Goal: Communication & Community: Answer question/provide support

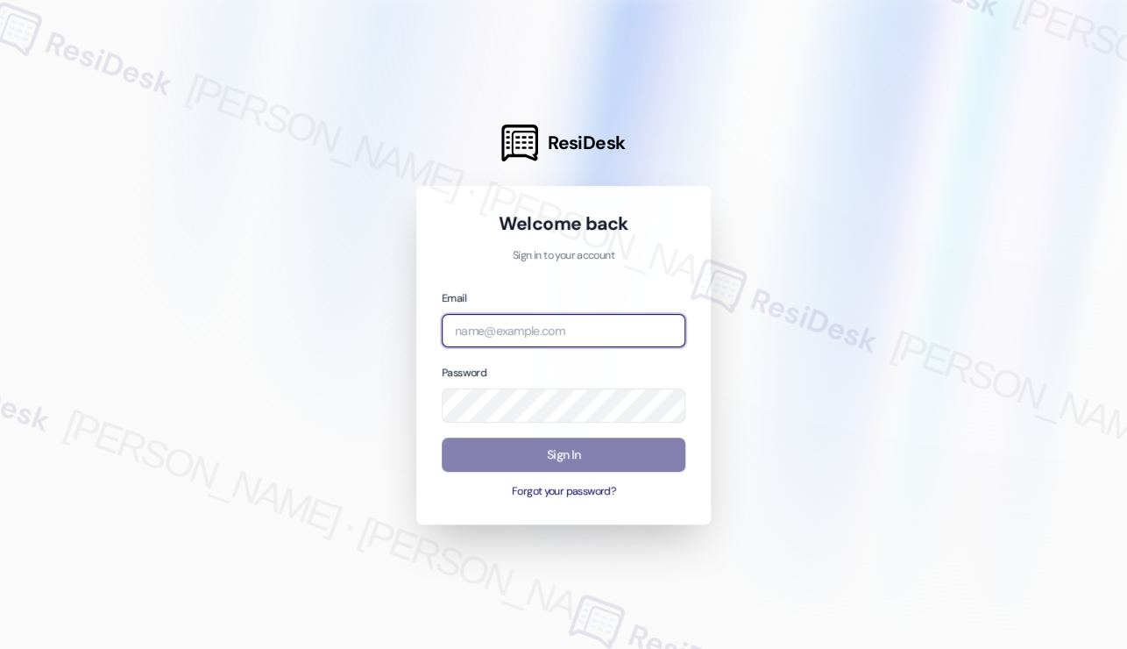
click at [528, 324] on input "email" at bounding box center [564, 331] width 244 height 34
type input "automated-surveys-kcb_aperto-[PERSON_NAME].[PERSON_NAME]@kcb_[DOMAIN_NAME]"
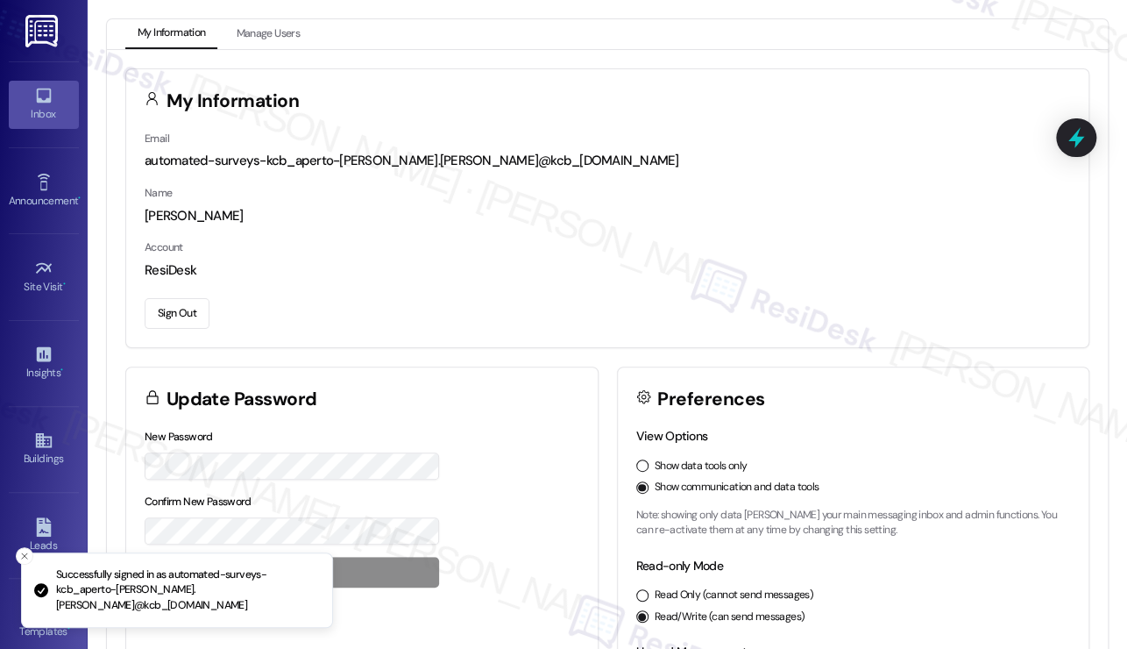
click at [63, 89] on link "Inbox" at bounding box center [44, 104] width 70 height 47
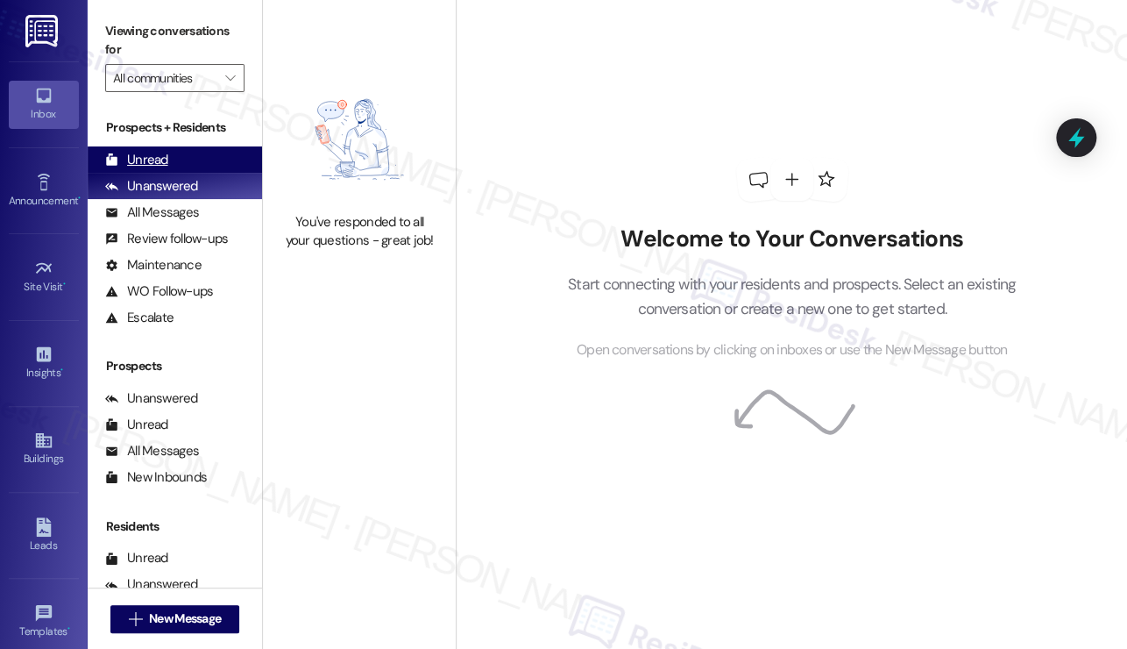
click at [193, 157] on div "Unread (0)" at bounding box center [175, 159] width 174 height 26
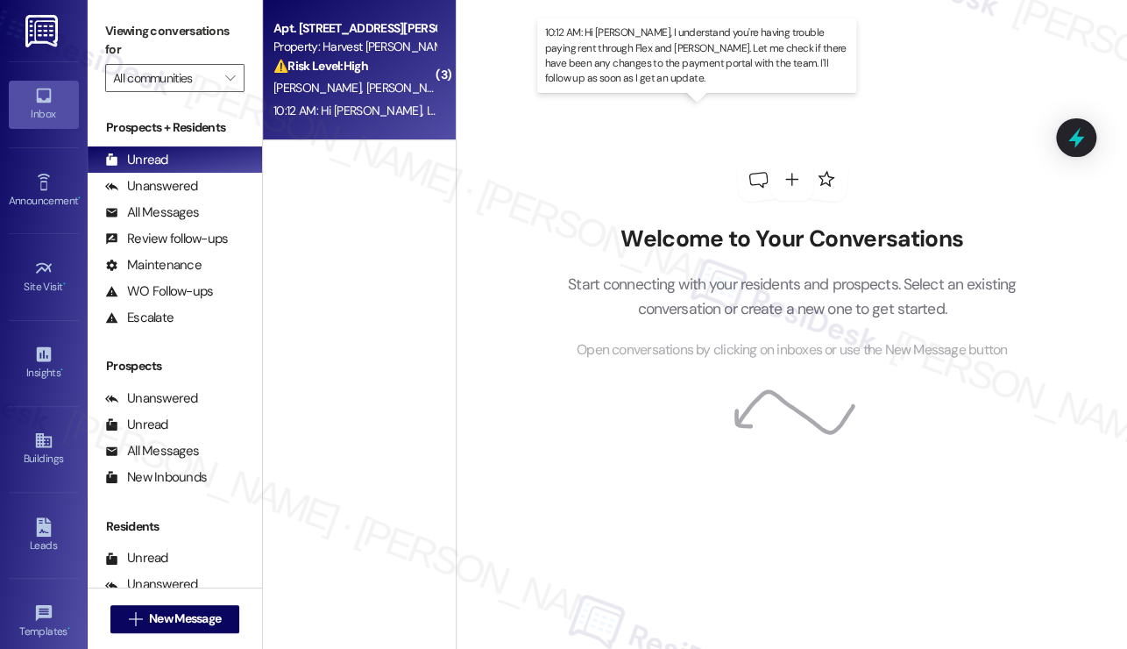
click at [377, 112] on div "10:12 AM: Hi [PERSON_NAME], I understand you're having trouble paying rent thro…" at bounding box center [869, 111] width 1191 height 16
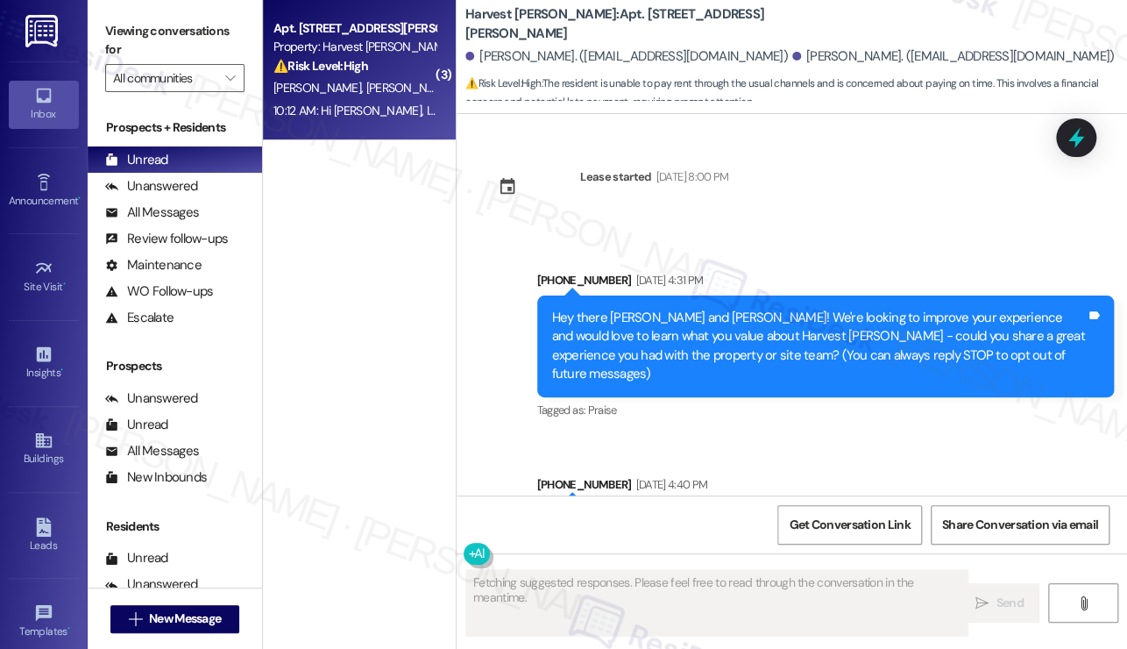
scroll to position [13763, 0]
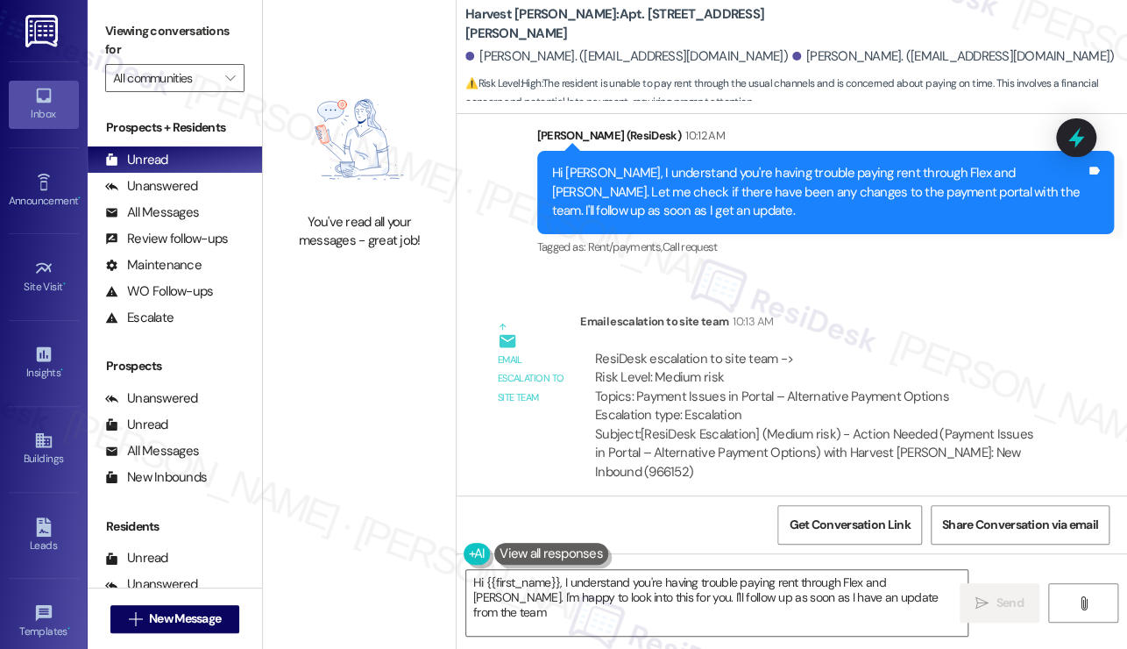
type textarea "Hi {{first_name}}, I understand you're having trouble paying rent through Flex …"
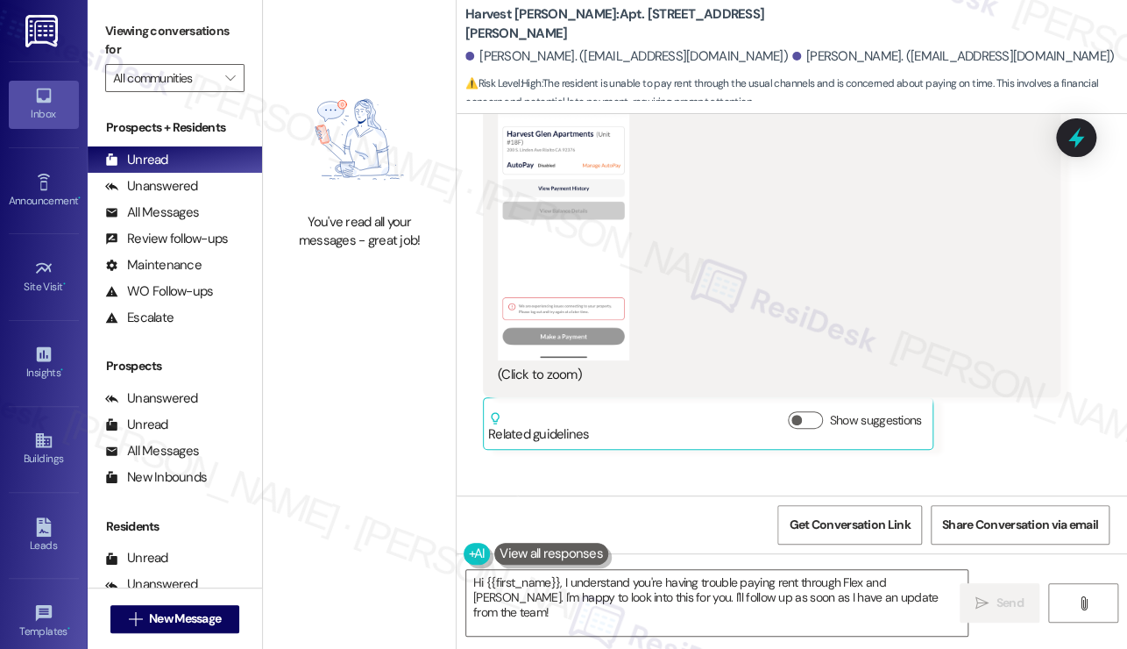
scroll to position [12886, 0]
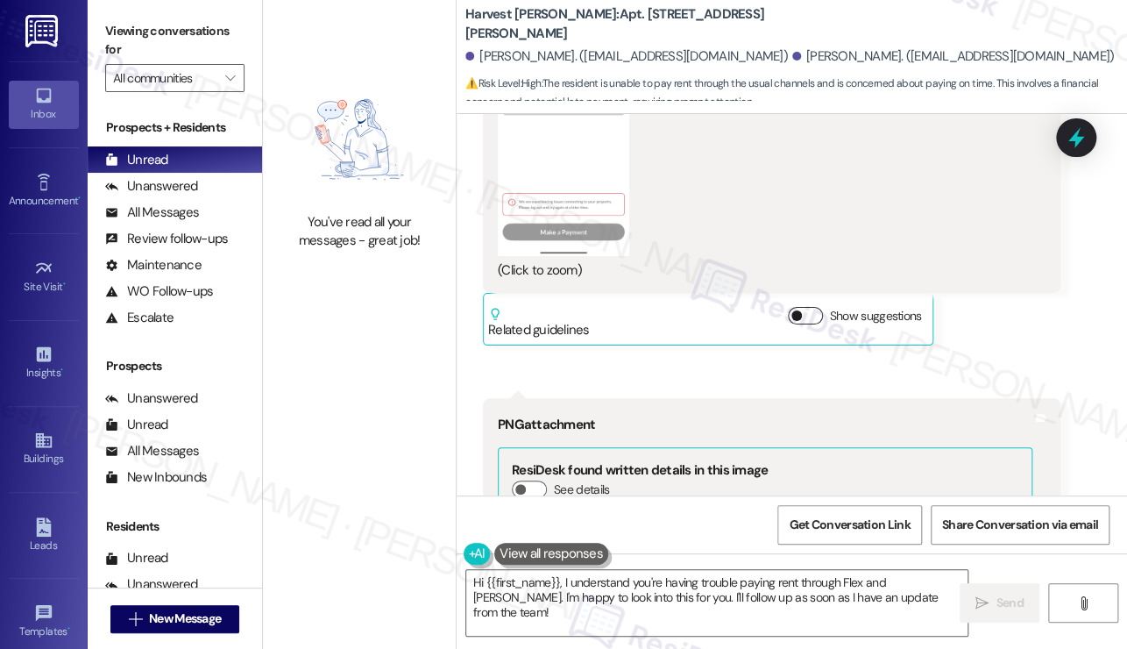
click at [807, 307] on button "Show suggestions" at bounding box center [805, 316] width 35 height 18
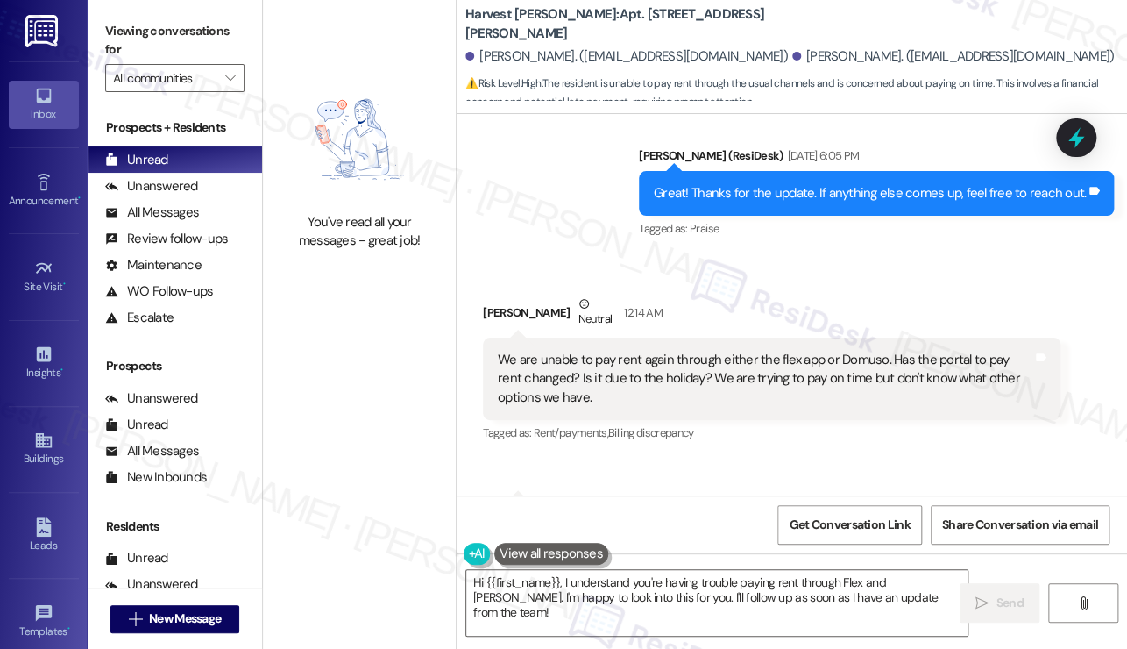
scroll to position [12010, 0]
